Goal: Task Accomplishment & Management: Use online tool/utility

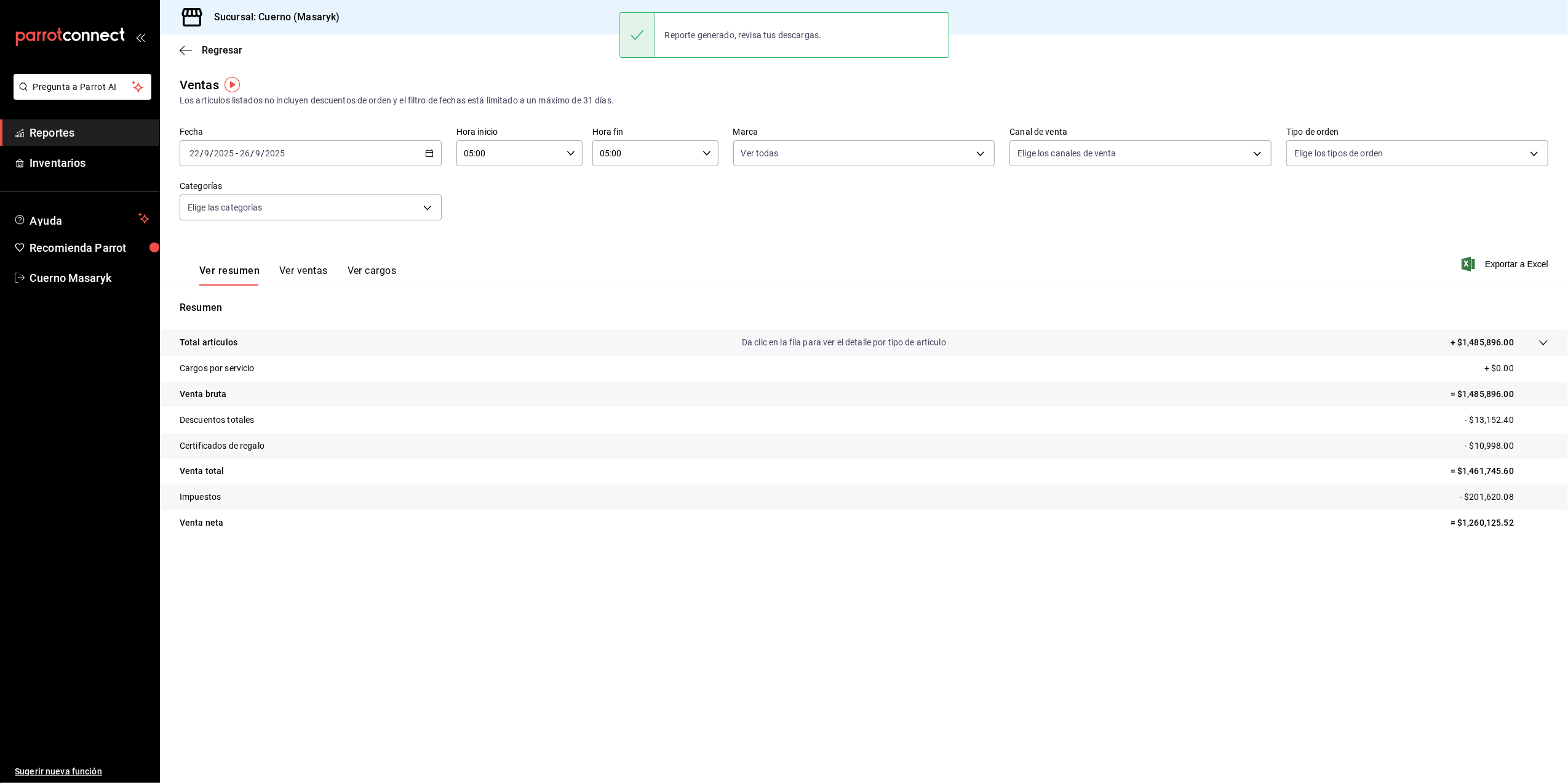
click at [429, 155] on icon "button" at bounding box center [430, 154] width 9 height 9
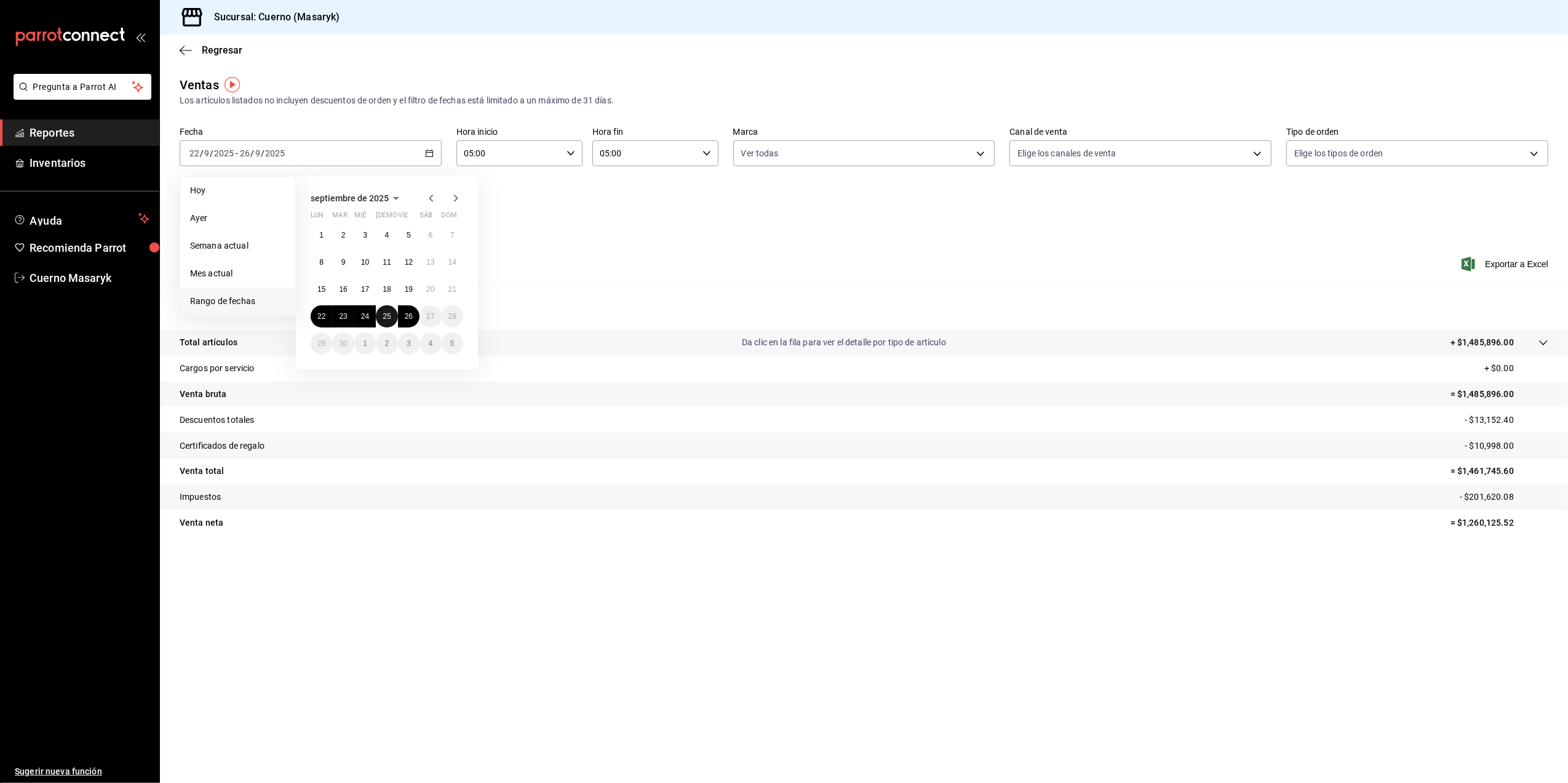
click at [392, 316] on button "25" at bounding box center [386, 316] width 22 height 23
click at [411, 311] on button "26" at bounding box center [409, 316] width 22 height 23
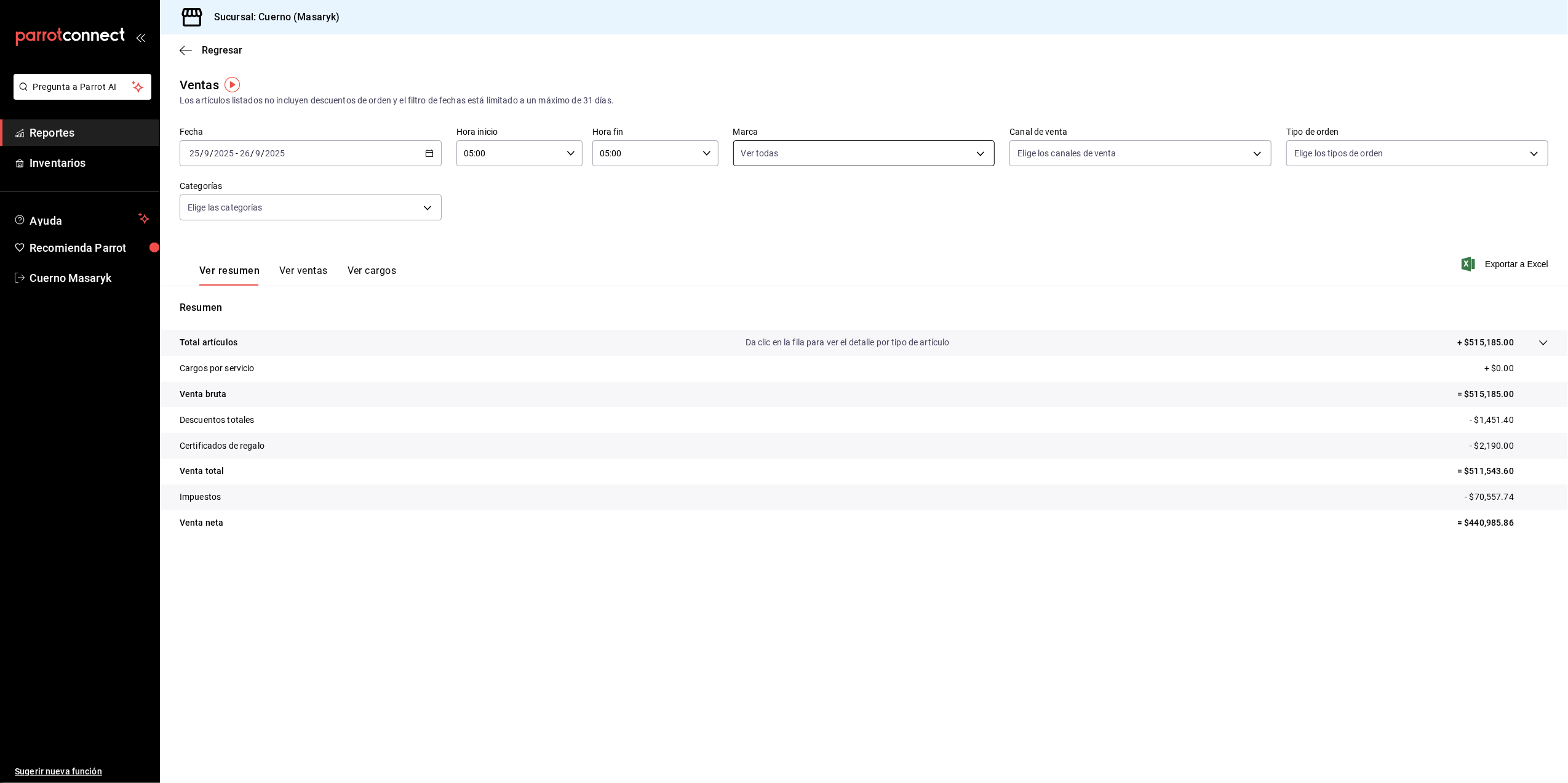
click at [980, 157] on body "Pregunta a Parrot AI Reportes Inventarios Ayuda Recomienda Parrot Cuerno Masary…" at bounding box center [784, 391] width 1568 height 783
click at [1136, 154] on div at bounding box center [784, 391] width 1568 height 783
click at [1136, 154] on body "Pregunta a Parrot AI Reportes Inventarios Ayuda Recomienda Parrot Cuerno Masary…" at bounding box center [784, 391] width 1568 height 783
click at [1118, 197] on li "Ver todos" at bounding box center [1141, 200] width 261 height 36
type input "PARROT,UBER_EATS,RAPPI,DIDI_FOOD,ONLINE"
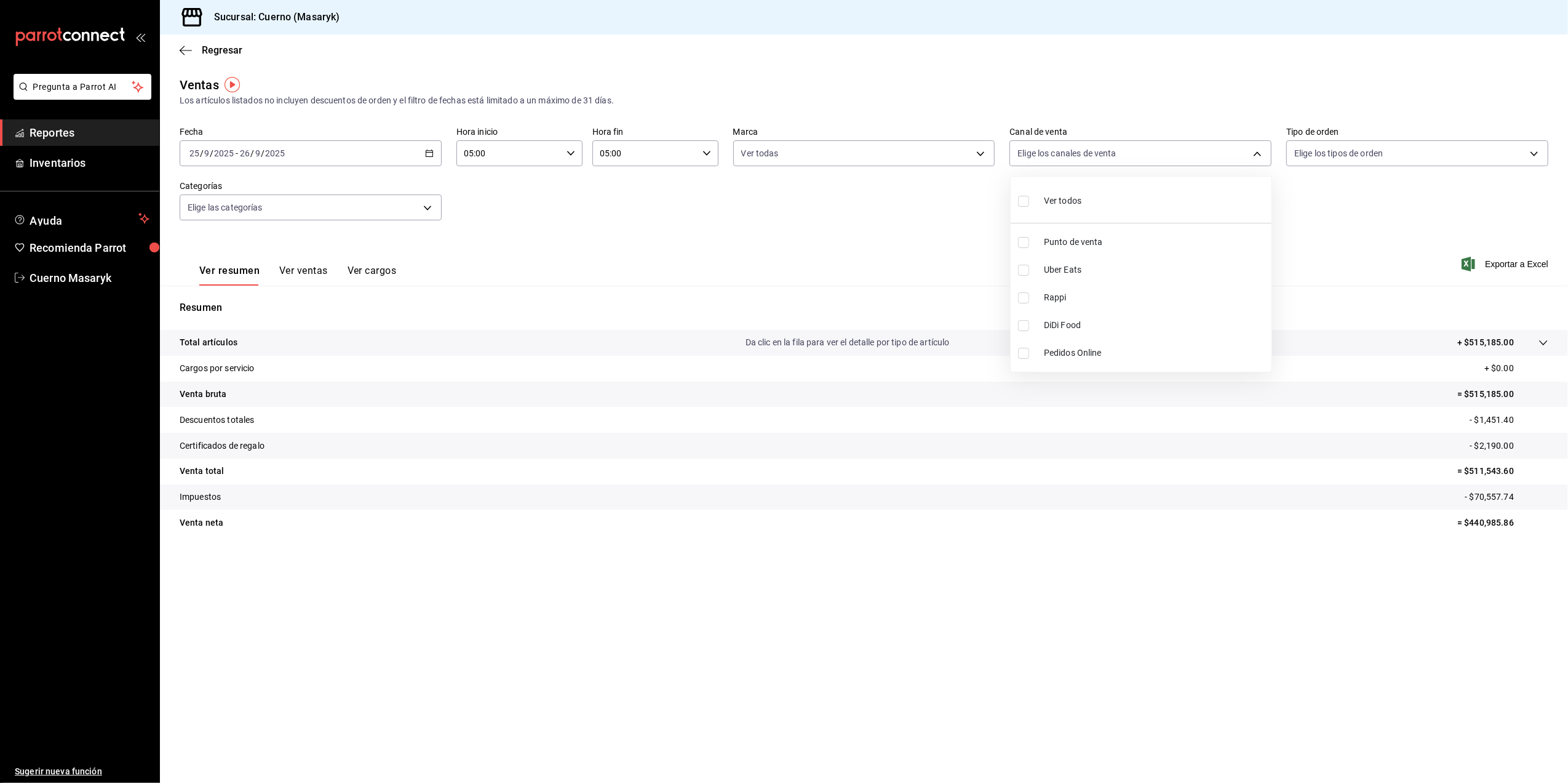
checkbox input "true"
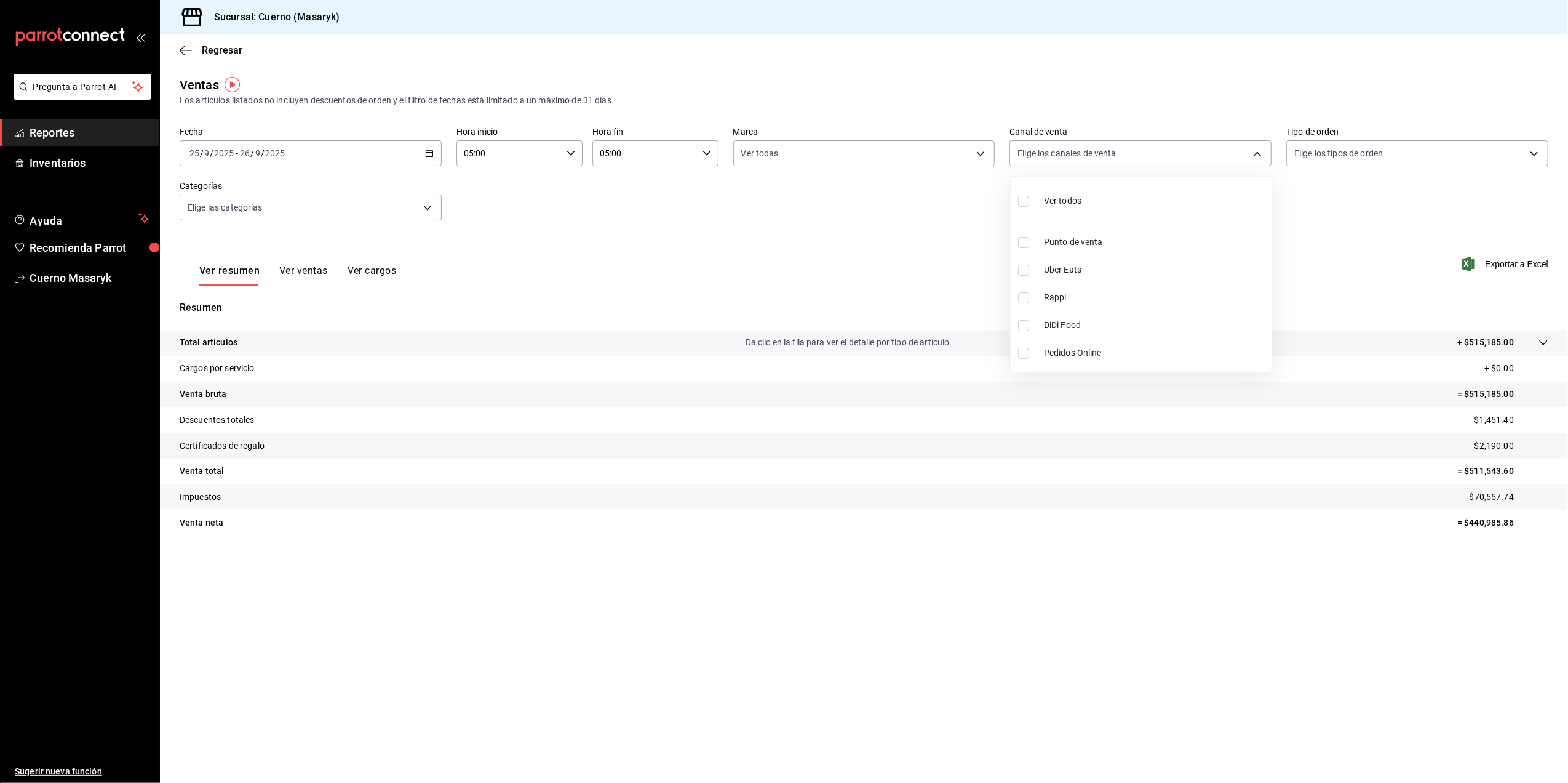
checkbox input "true"
click at [1393, 144] on div at bounding box center [784, 391] width 1568 height 783
click at [1393, 144] on body "Pregunta a Parrot AI Reportes Inventarios Ayuda Recomienda Parrot Cuerno Masary…" at bounding box center [784, 391] width 1568 height 783
click at [1355, 208] on div "Ver todos" at bounding box center [1326, 200] width 63 height 26
type input "d8208262-291b-4595-bbfa-ed1e8660efdb,73ecdc8a-b505-4242-b24a-d5f1595b9b0a,EXTER…"
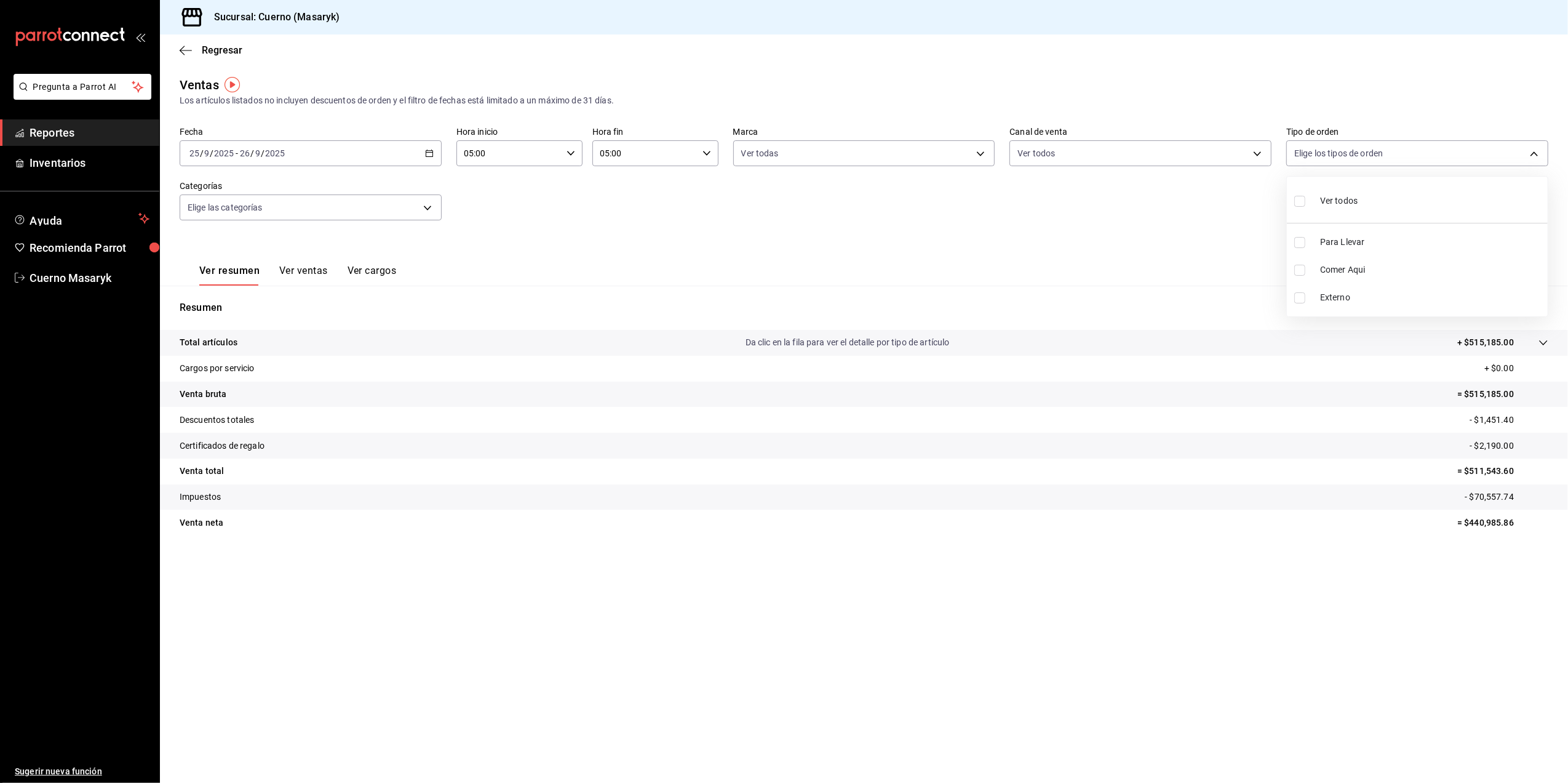
checkbox input "true"
click at [387, 210] on div at bounding box center [784, 391] width 1568 height 783
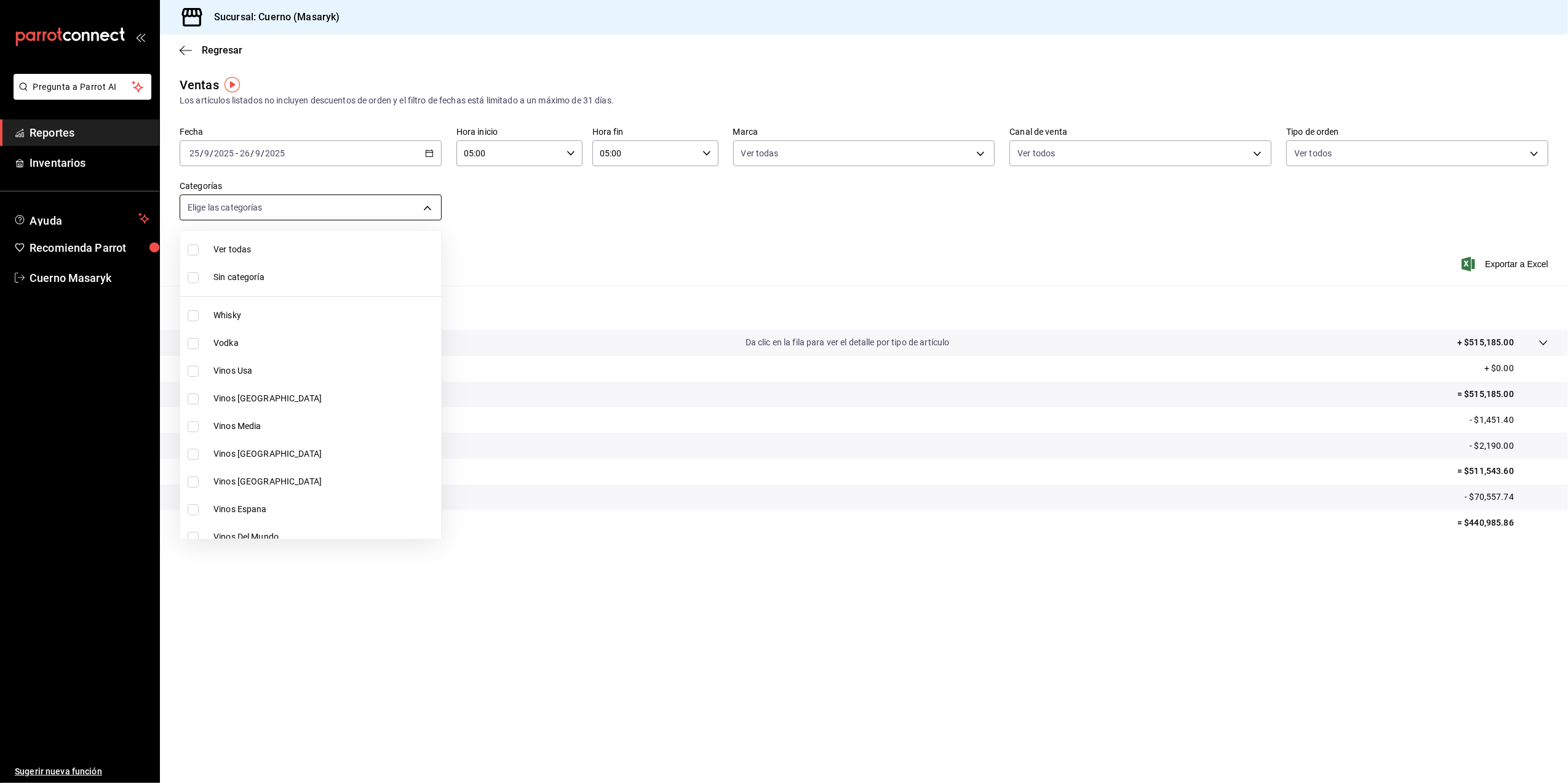
click at [387, 210] on body "Pregunta a Parrot AI Reportes Inventarios Ayuda Recomienda Parrot Cuerno Masary…" at bounding box center [784, 391] width 1568 height 783
click at [353, 247] on span "Ver todas" at bounding box center [325, 249] width 223 height 13
type input "c67b51a2-384c-483e-a5be-40afd3eac247,ec1a4520-4a99-4810-921e-4abf40ebc8c6,cd2d5…"
checkbox input "true"
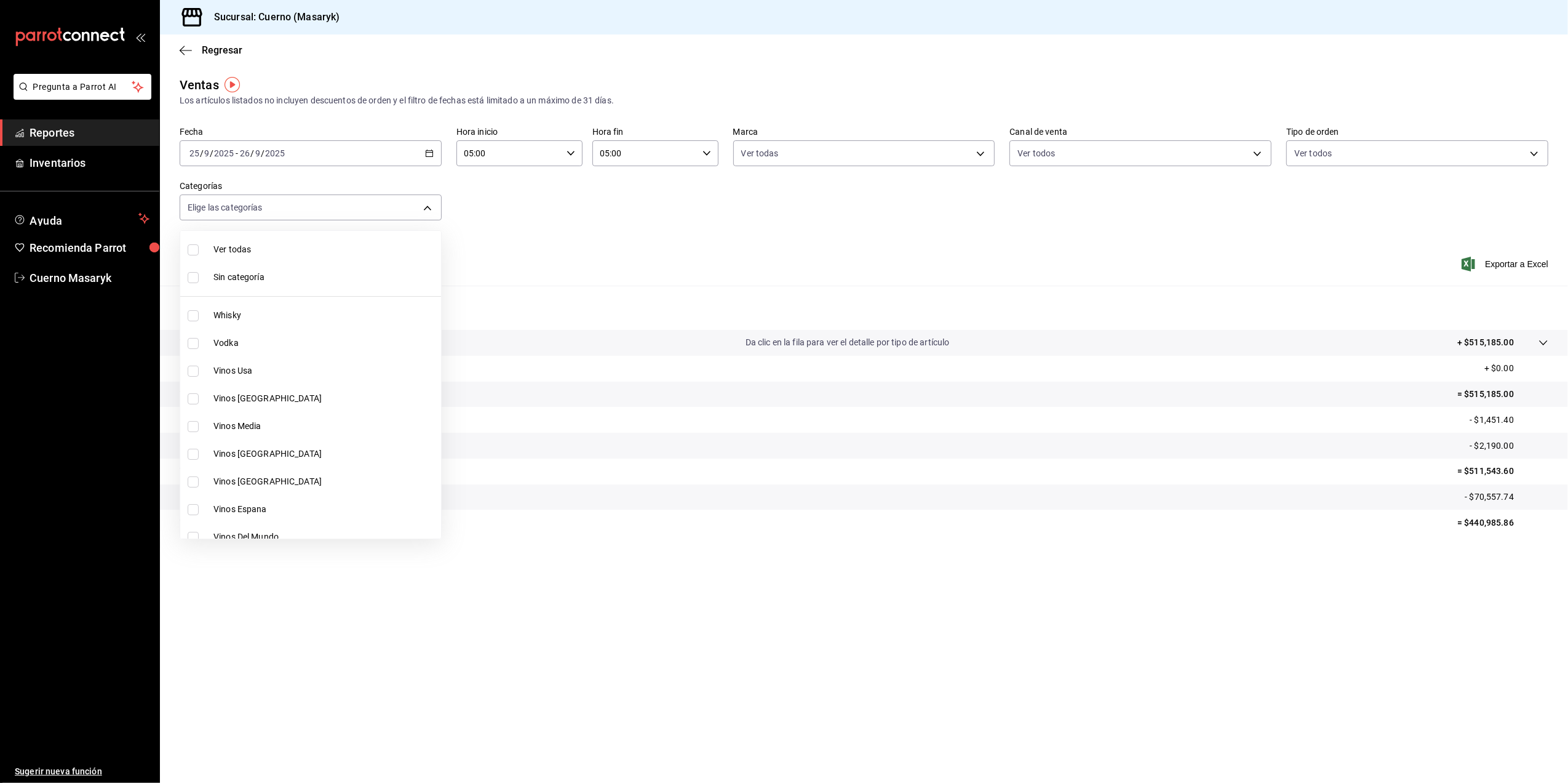
checkbox input "true"
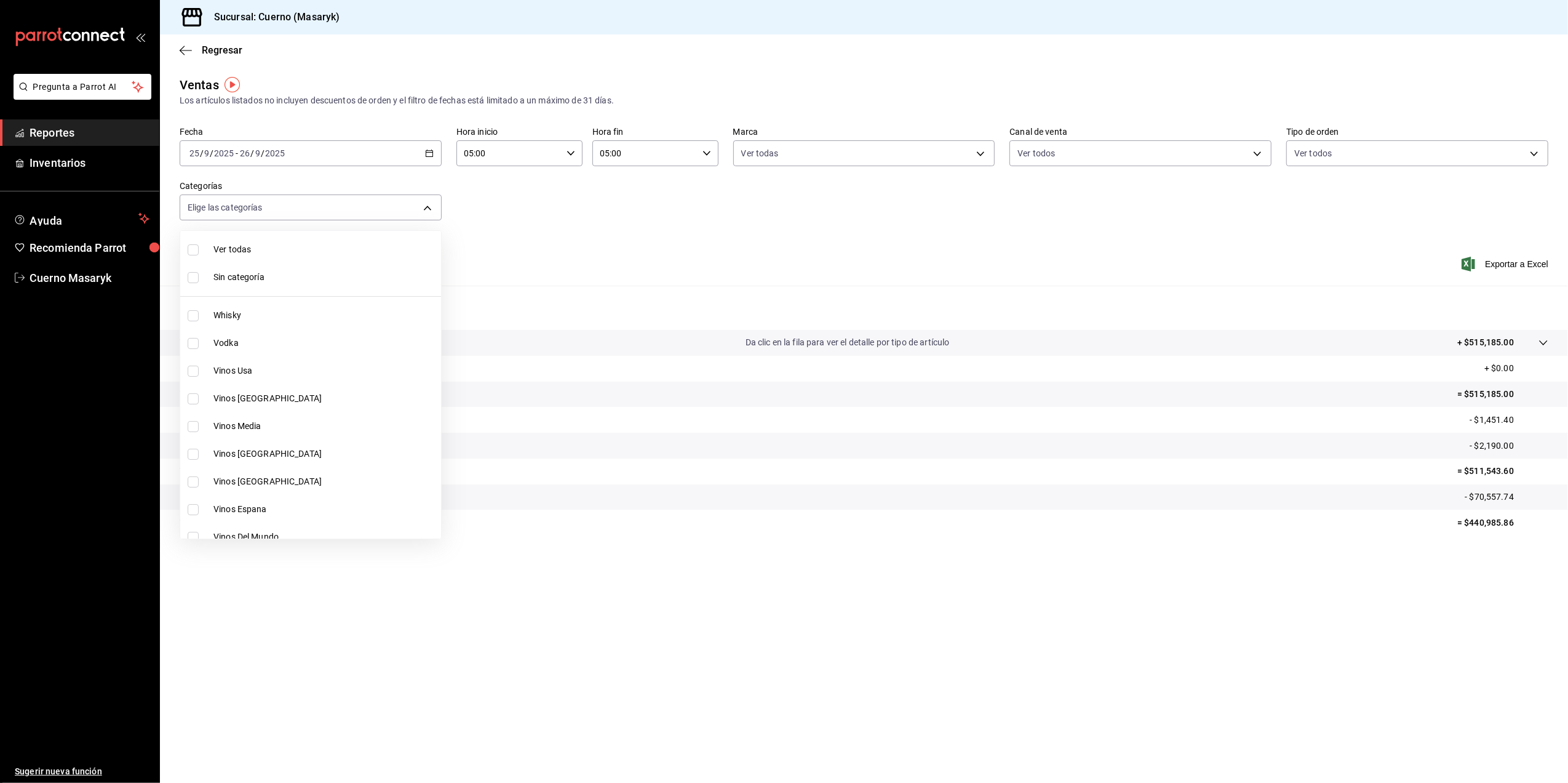
checkbox input "true"
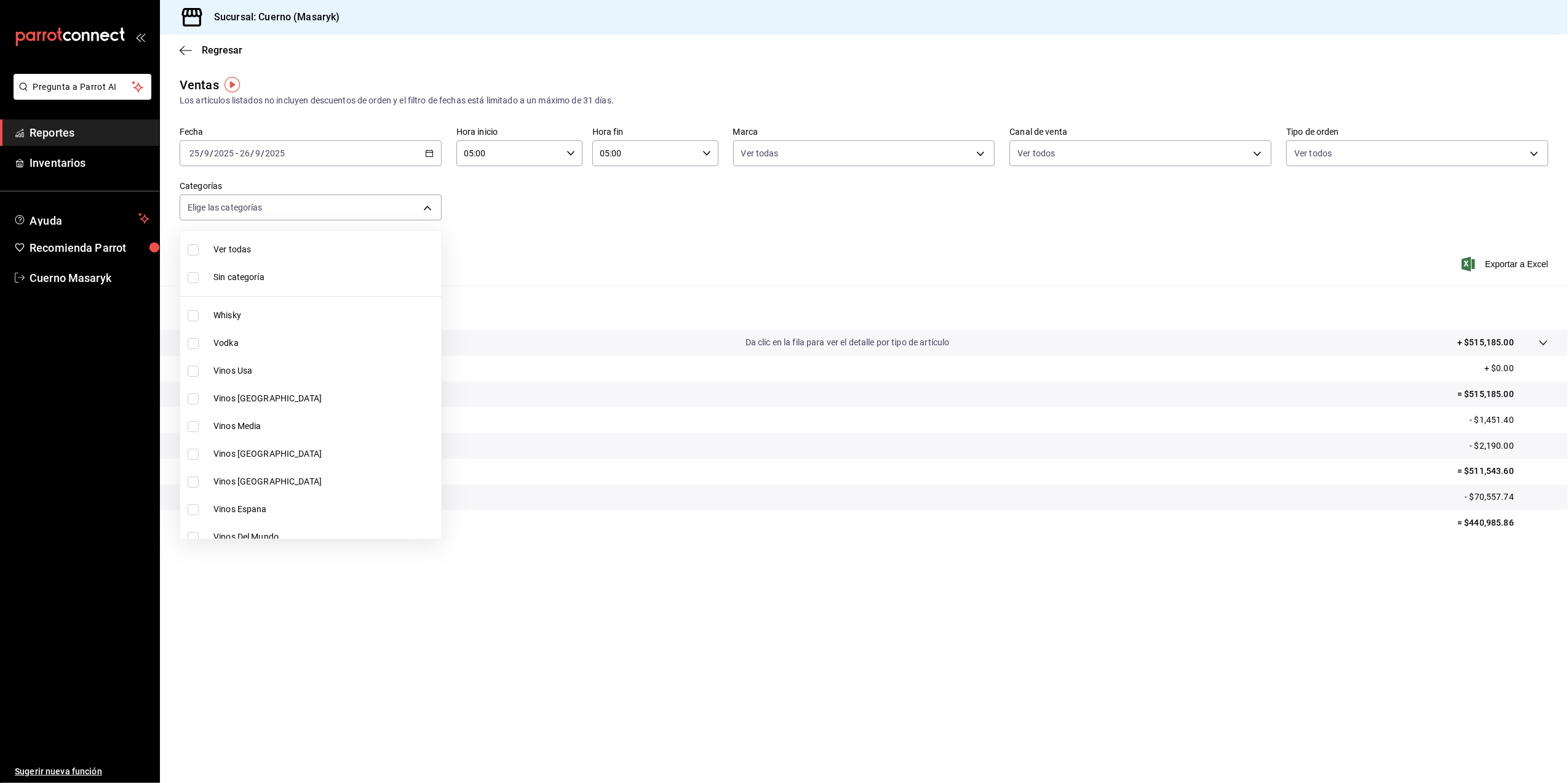
checkbox input "true"
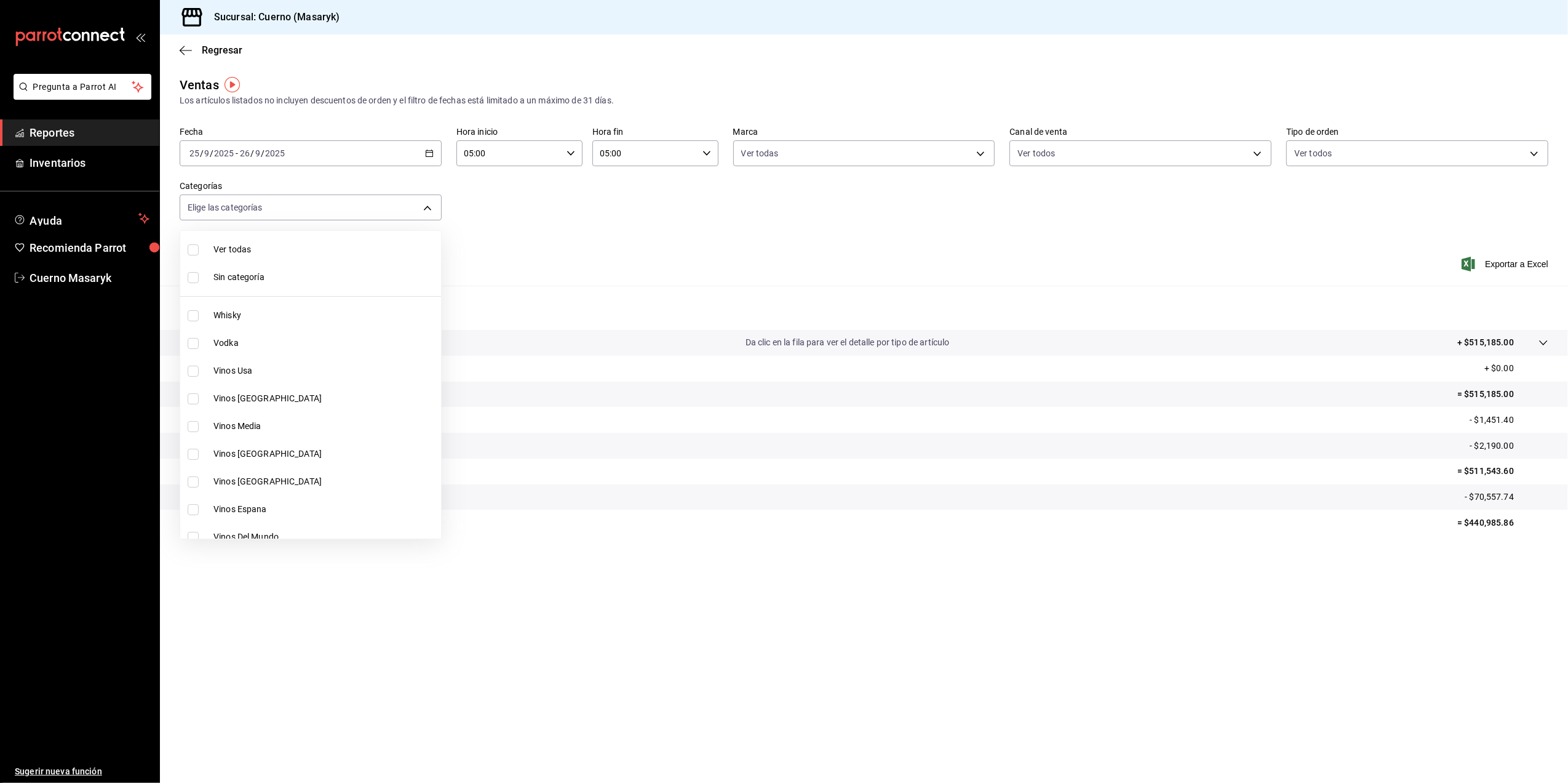
checkbox input "true"
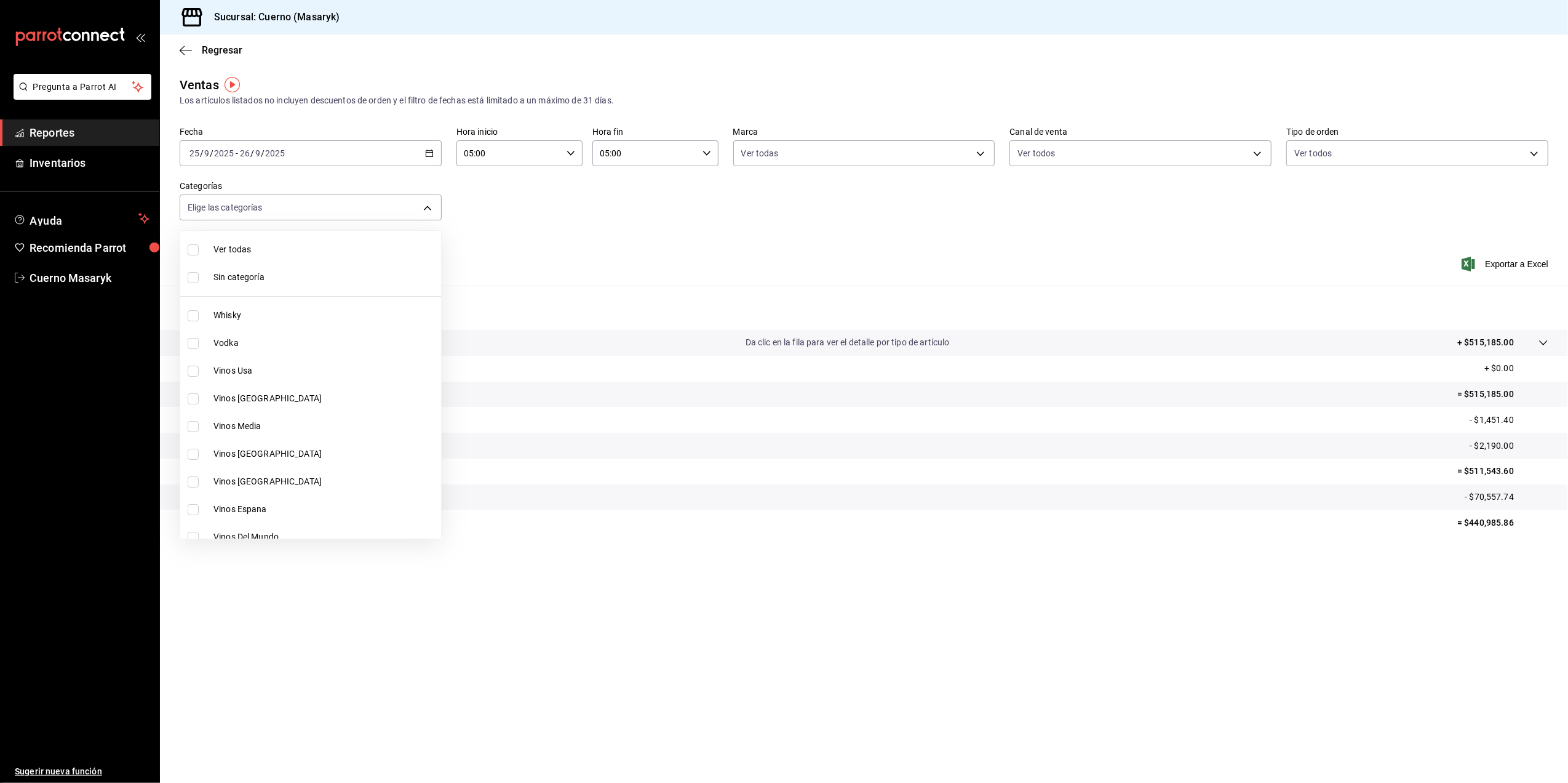
checkbox input "true"
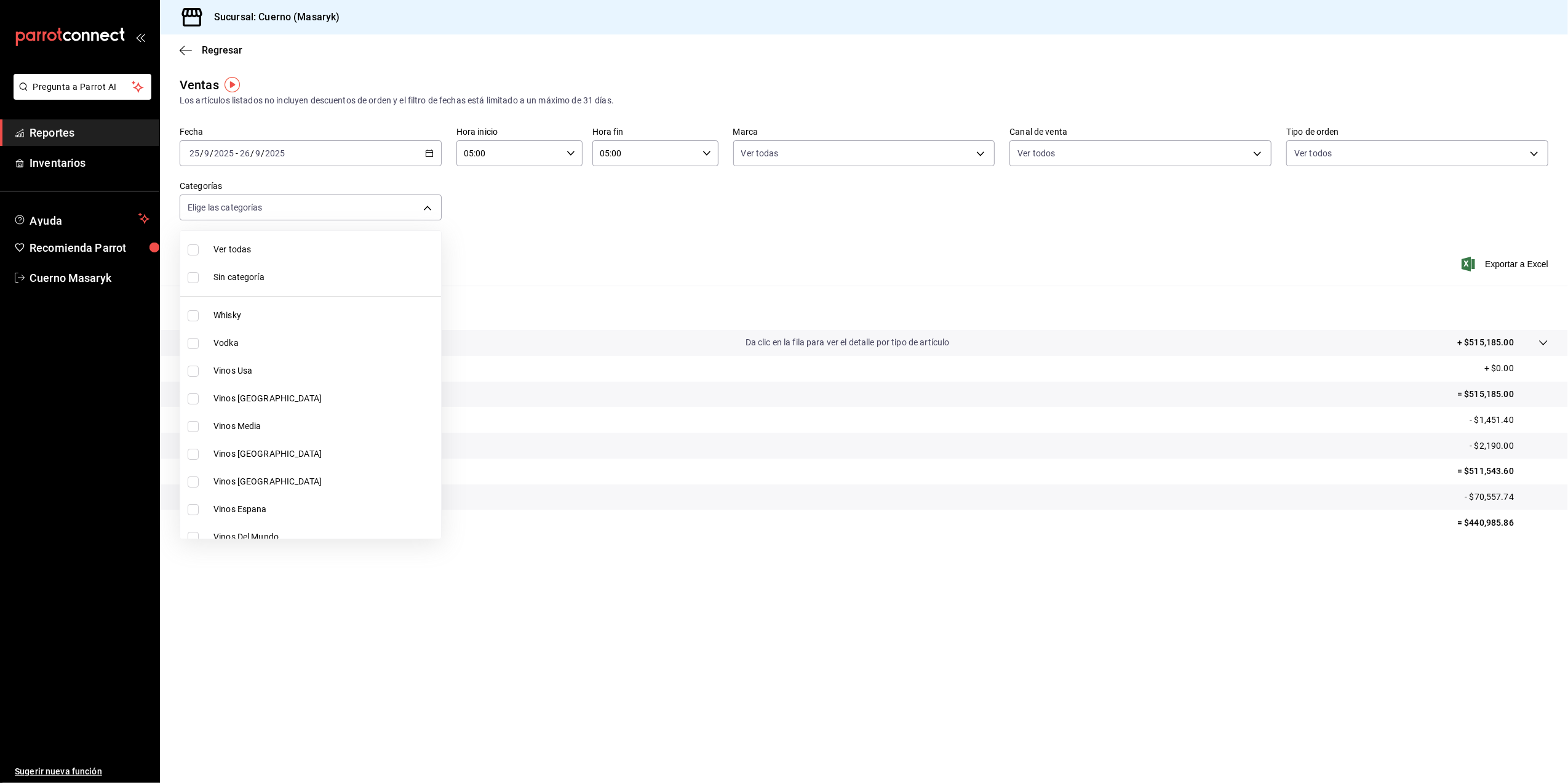
checkbox input "true"
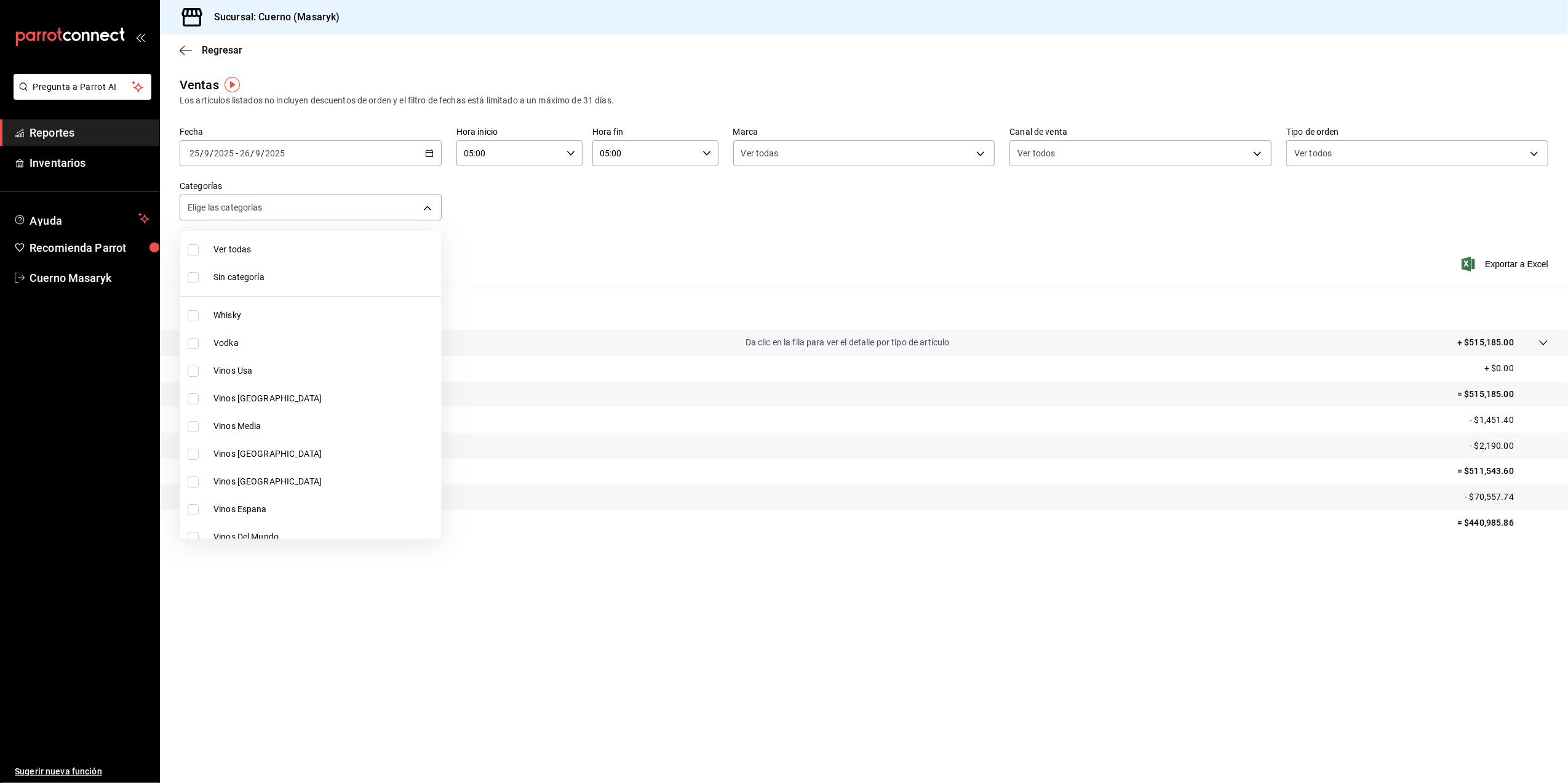
checkbox input "true"
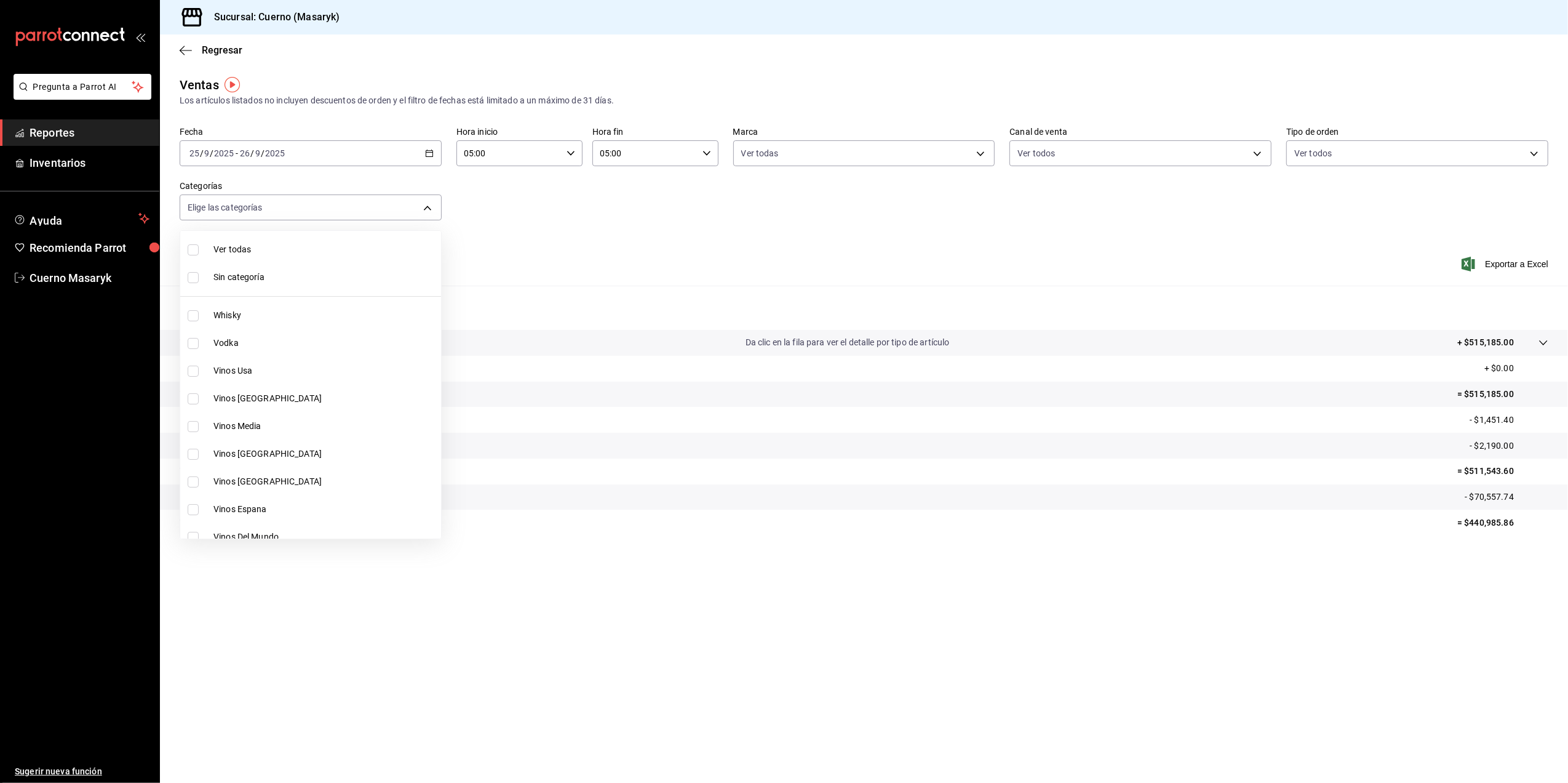
checkbox input "true"
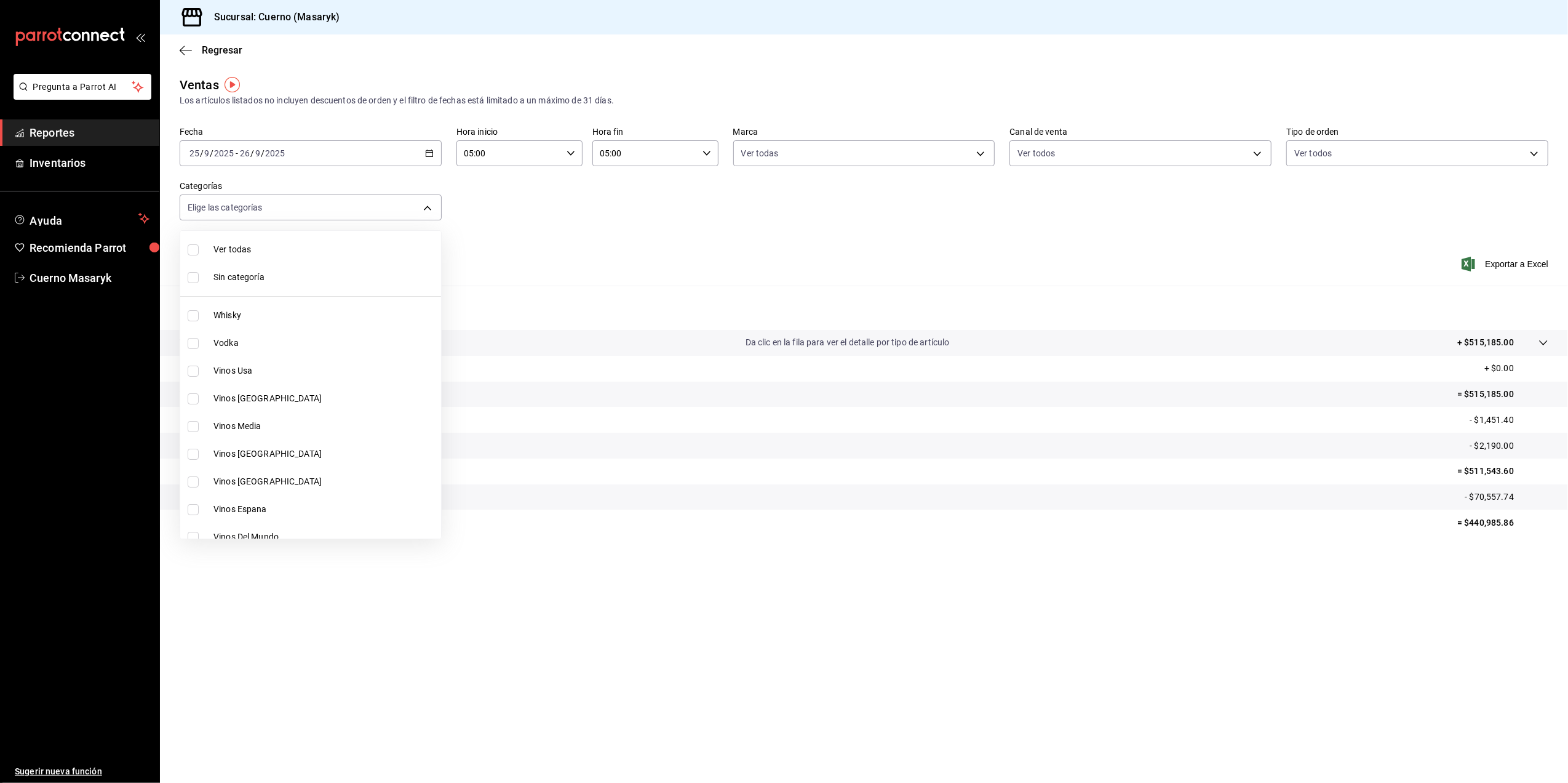
checkbox input "true"
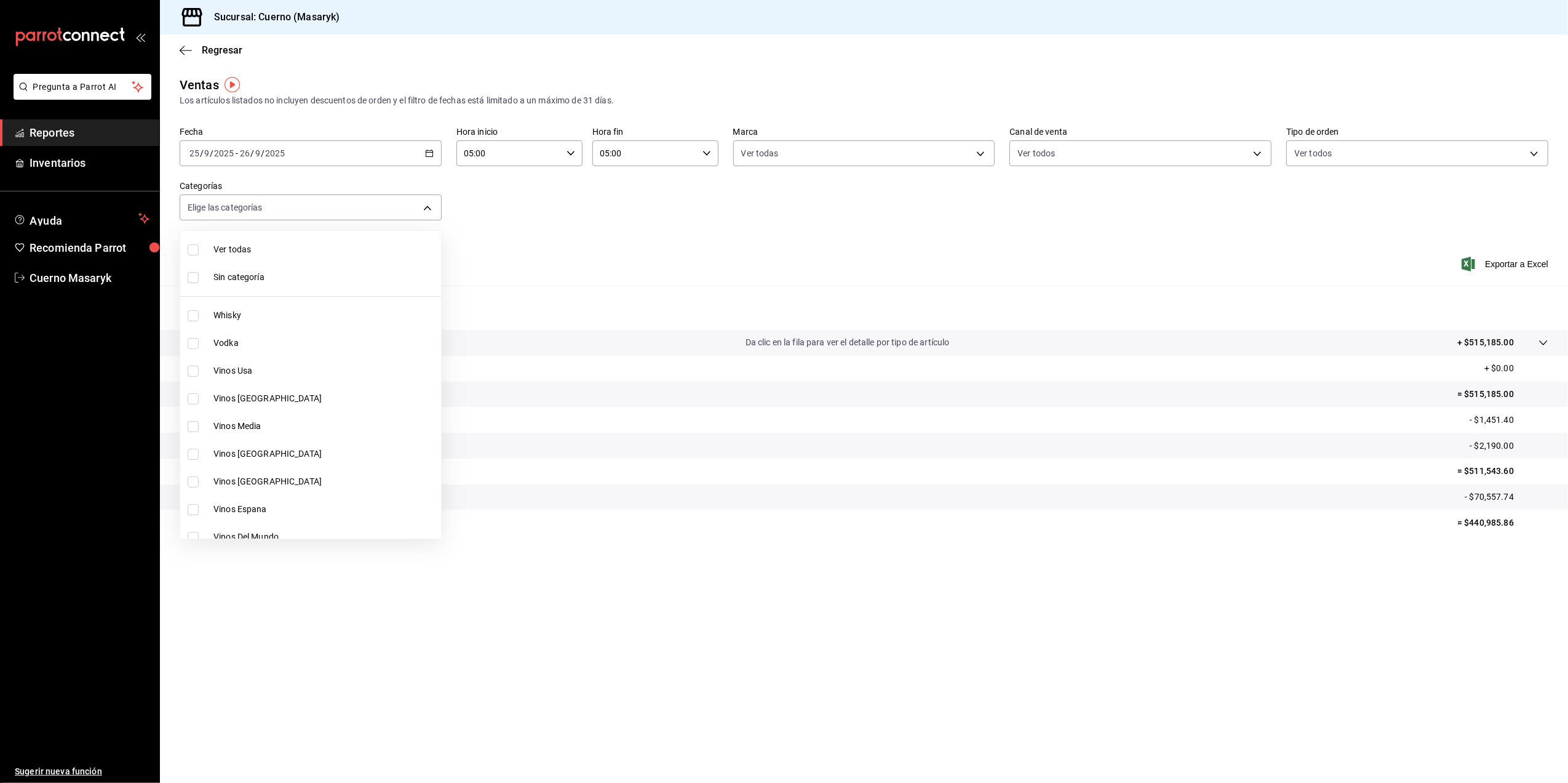
checkbox input "true"
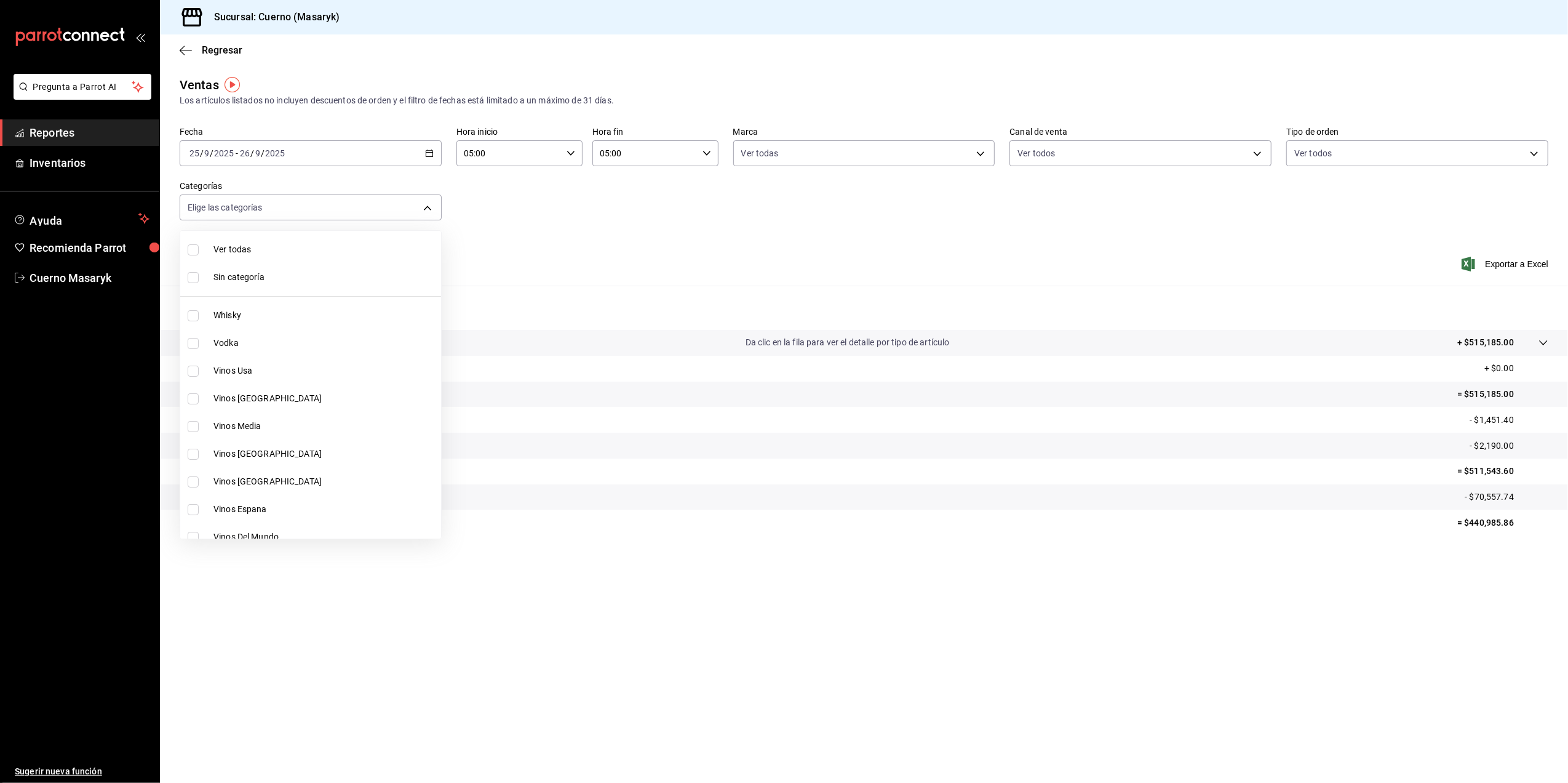
checkbox input "true"
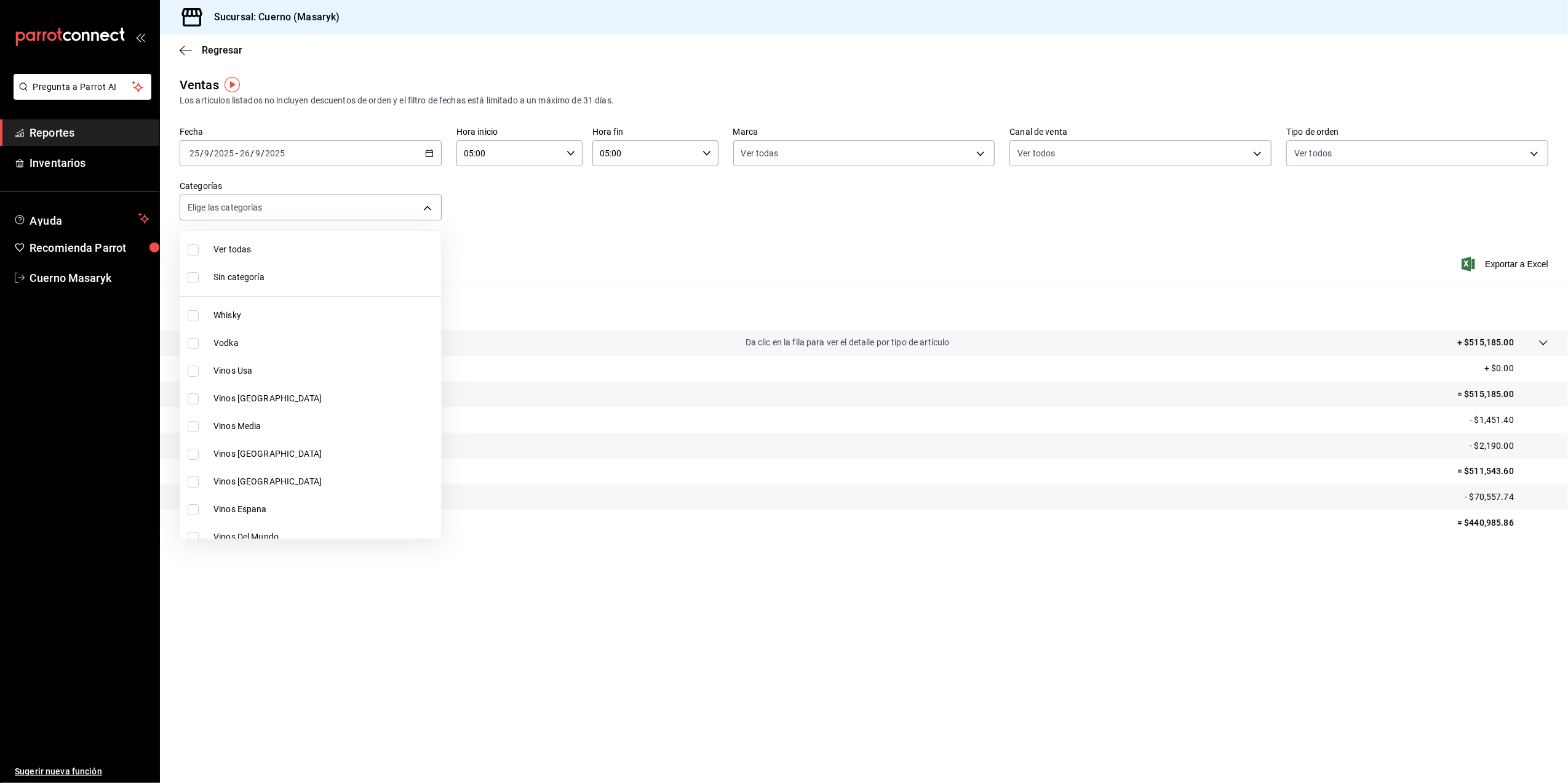
checkbox input "true"
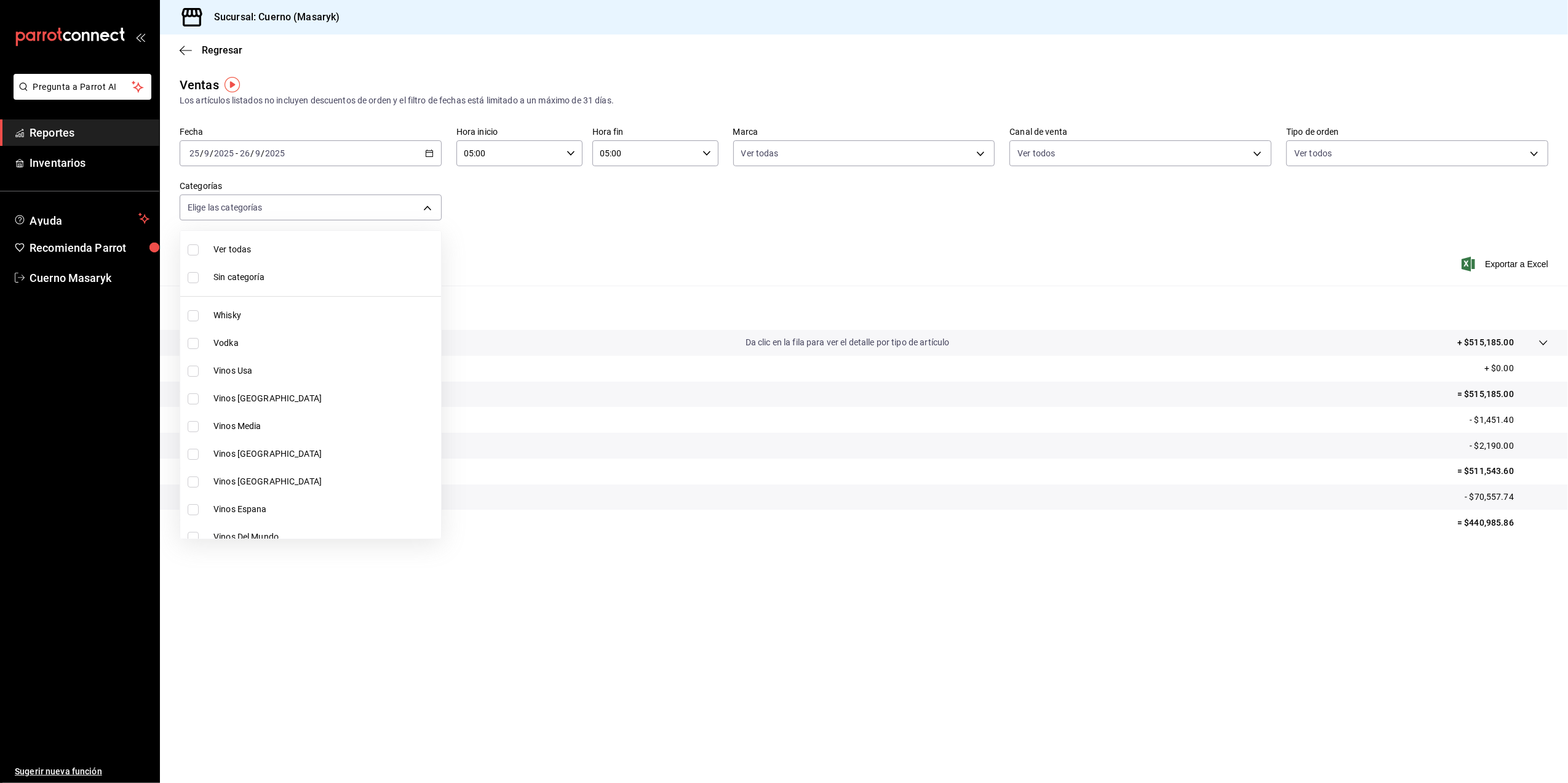
checkbox input "true"
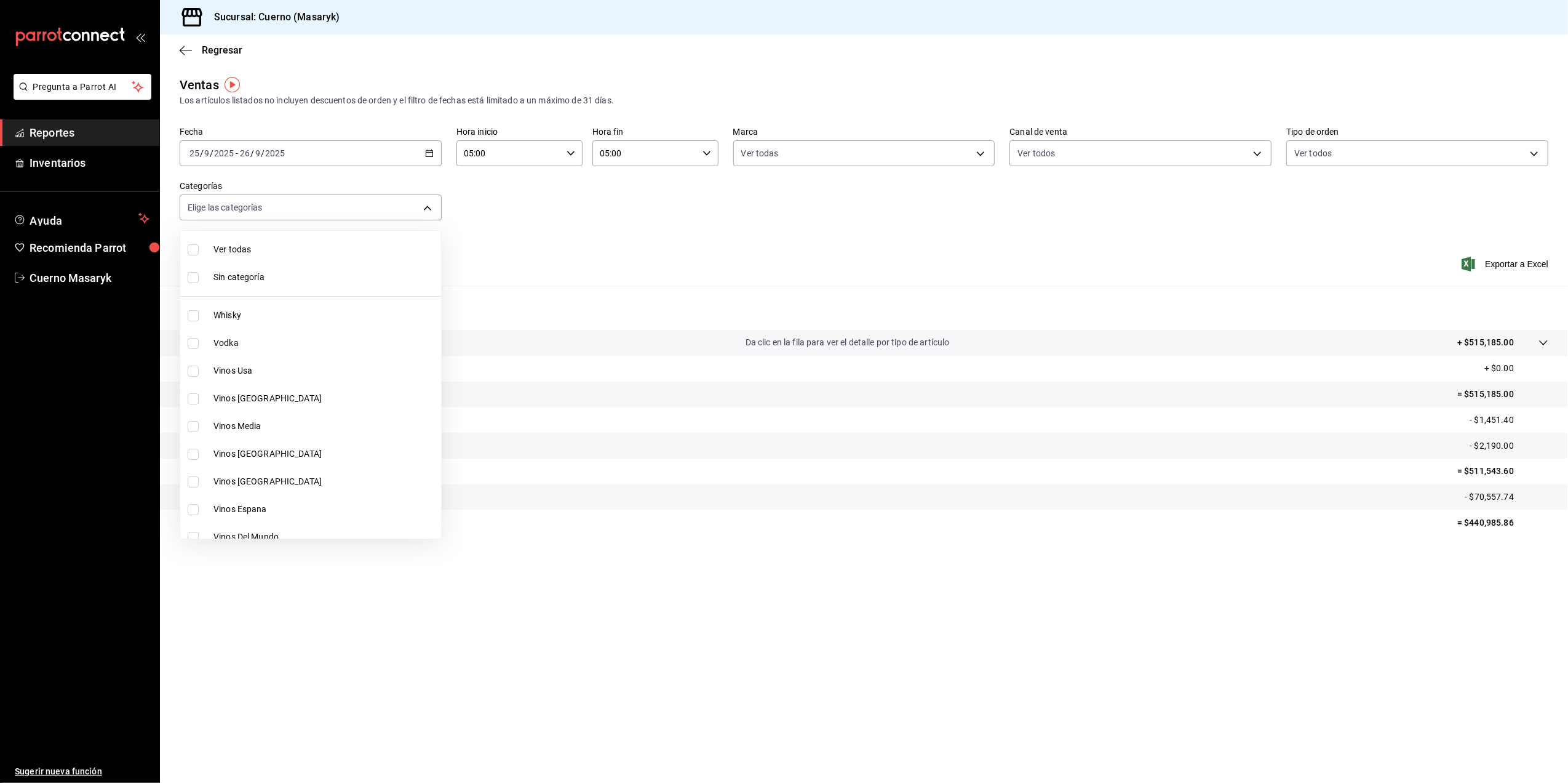
checkbox input "true"
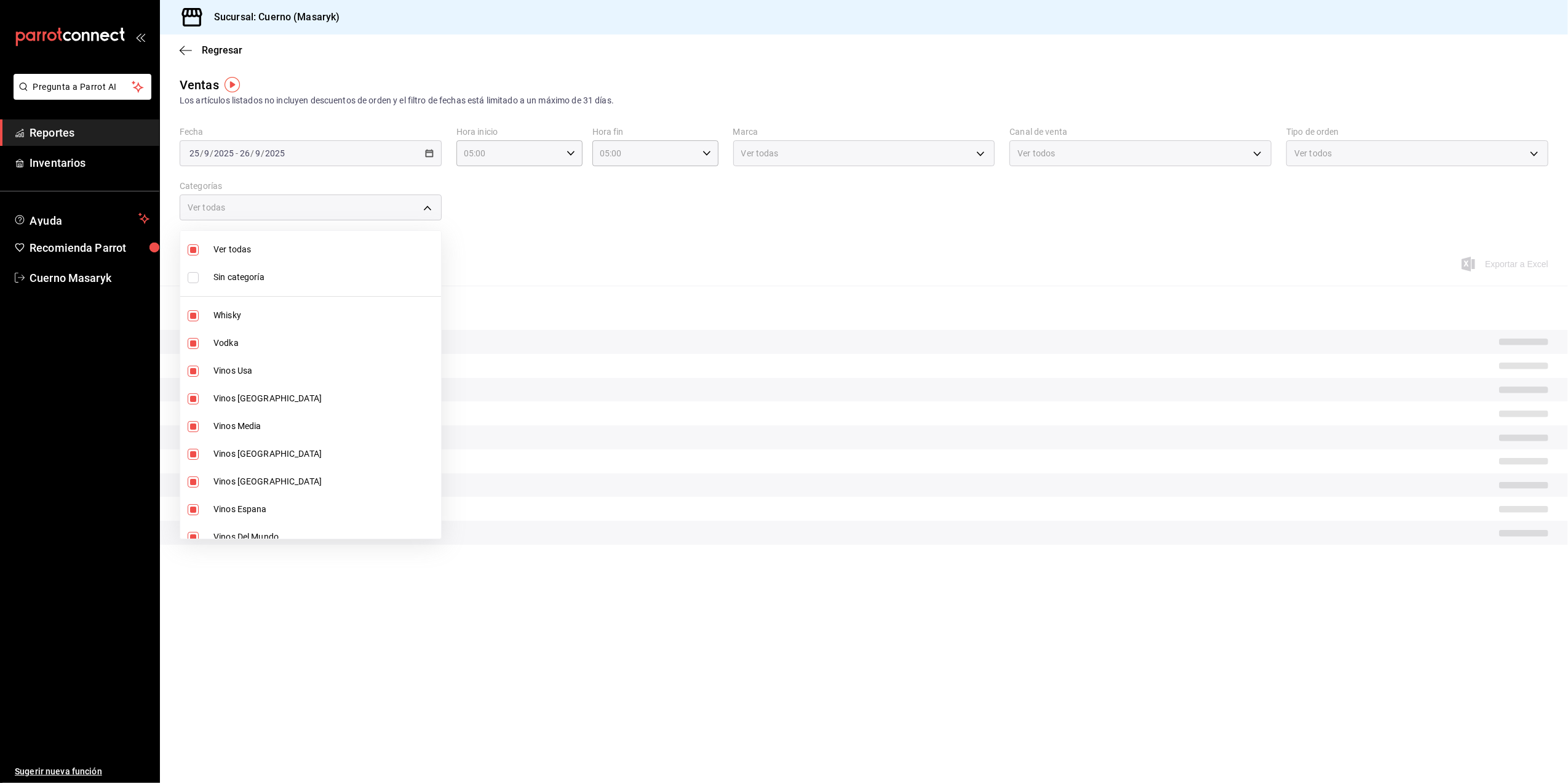
click at [487, 227] on div at bounding box center [784, 391] width 1568 height 783
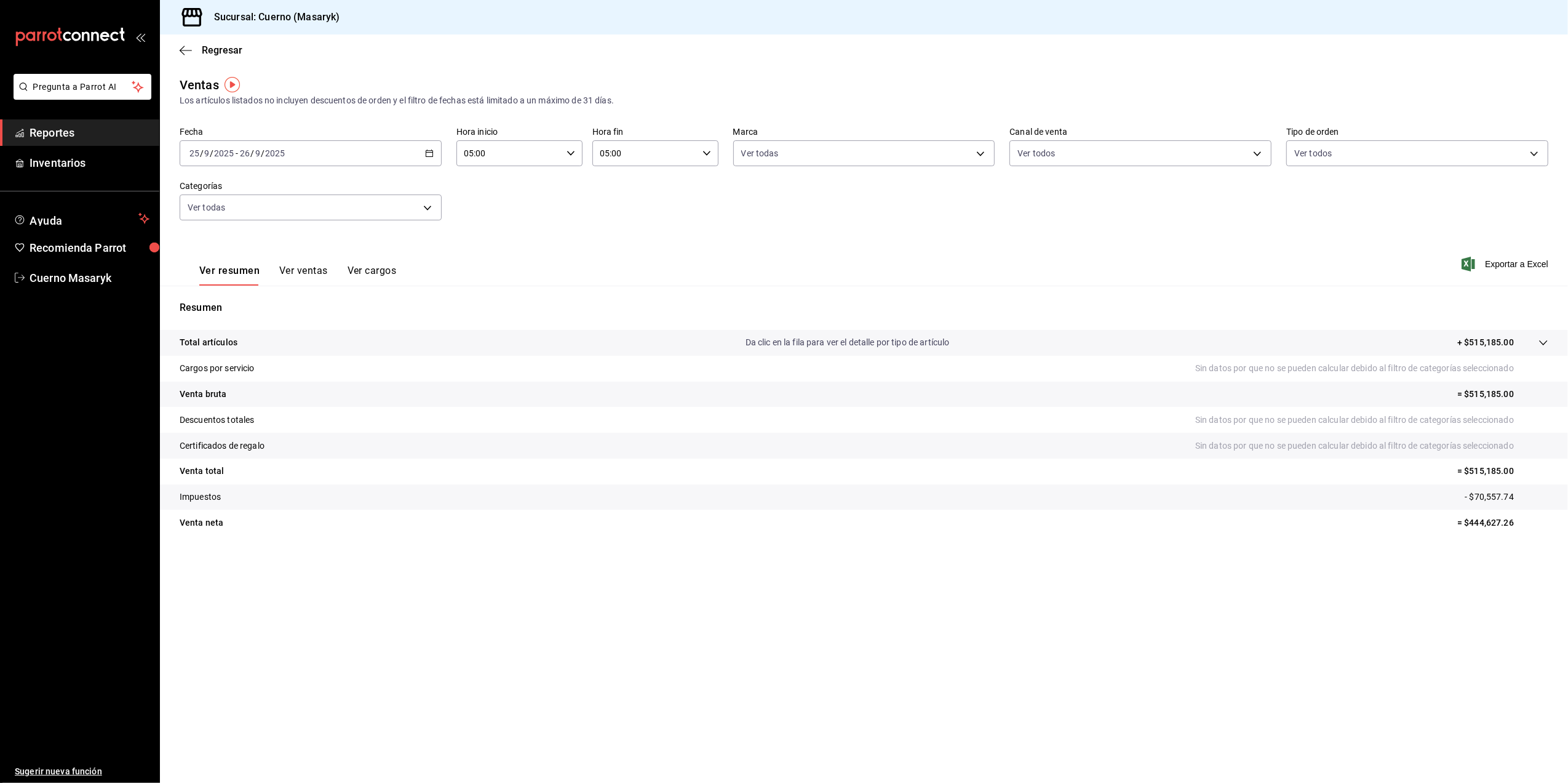
click at [318, 274] on button "Ver ventas" at bounding box center [303, 275] width 49 height 21
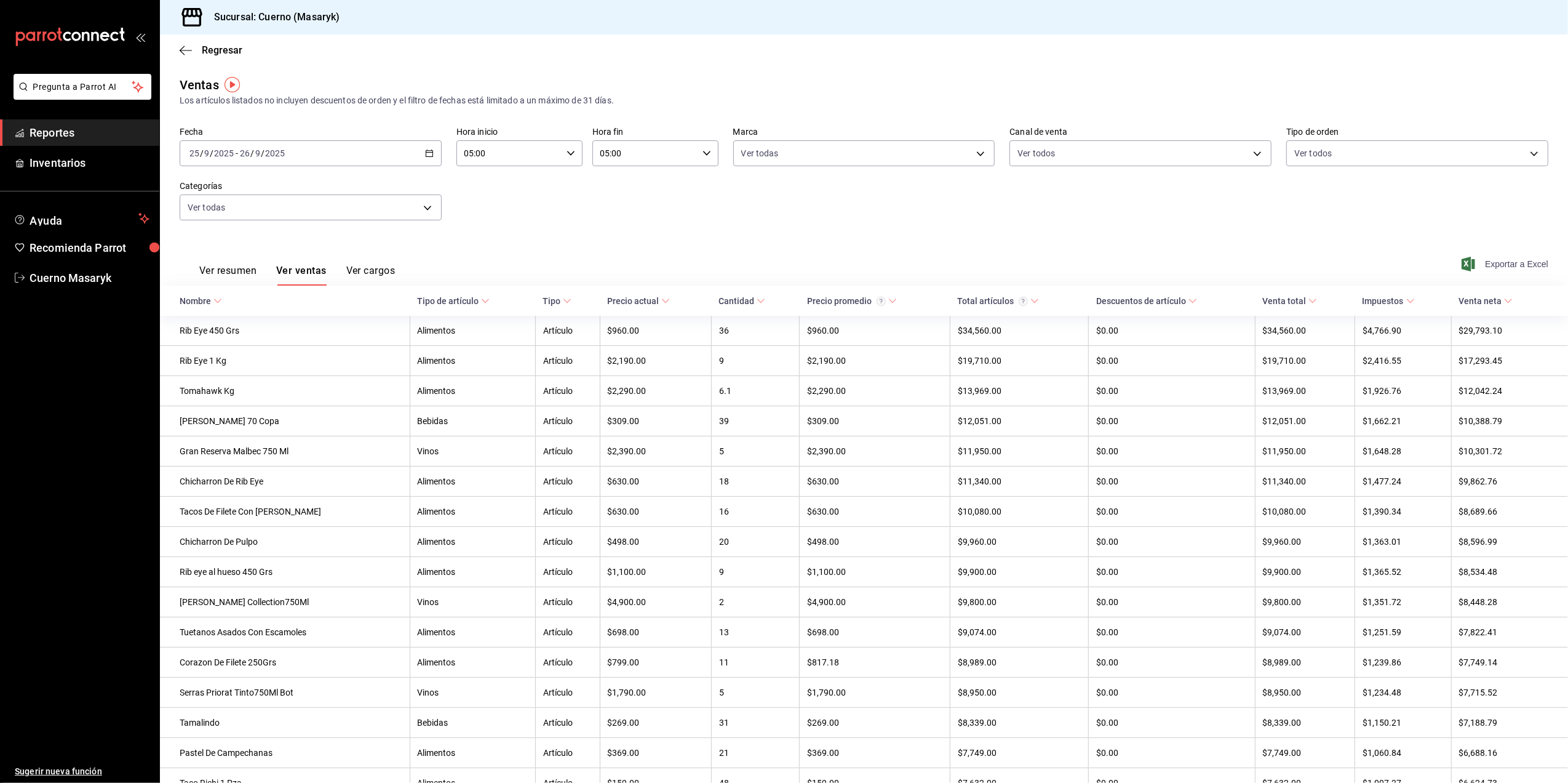
click at [1502, 264] on span "Exportar a Excel" at bounding box center [1506, 264] width 84 height 14
